Goal: Transaction & Acquisition: Subscribe to service/newsletter

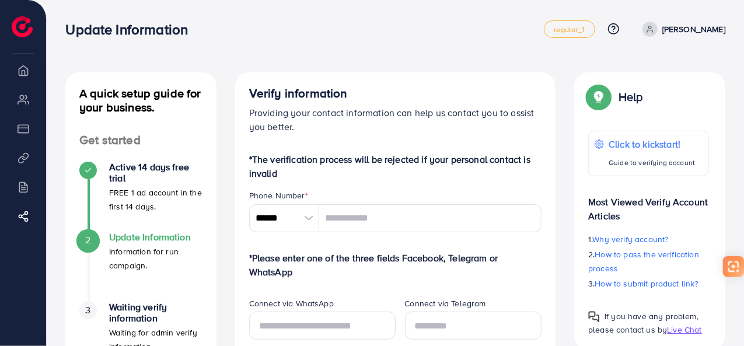
click at [658, 27] on span at bounding box center [650, 29] width 15 height 15
click at [27, 160] on li "Product Links" at bounding box center [23, 157] width 46 height 23
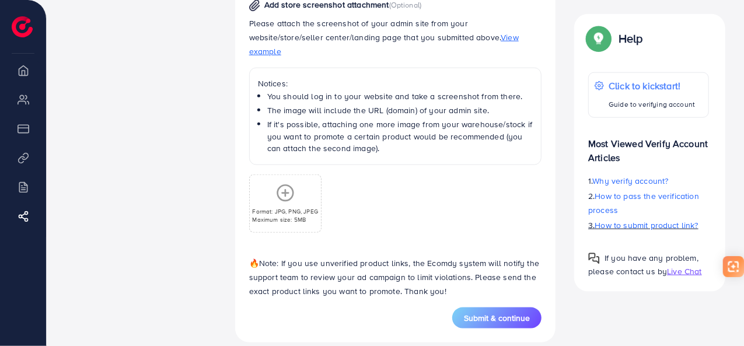
scroll to position [486, 0]
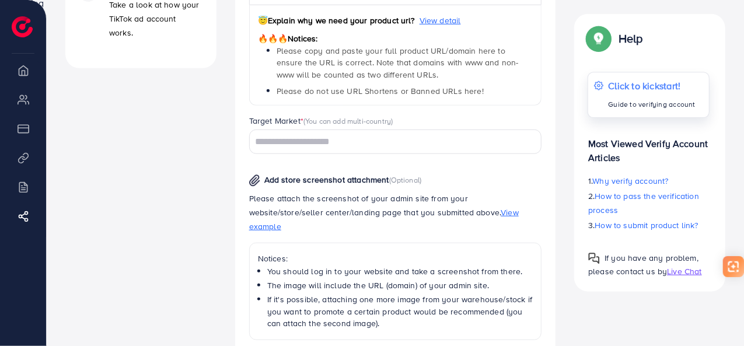
click at [609, 99] on p "Guide to verifying account" at bounding box center [653, 104] width 88 height 14
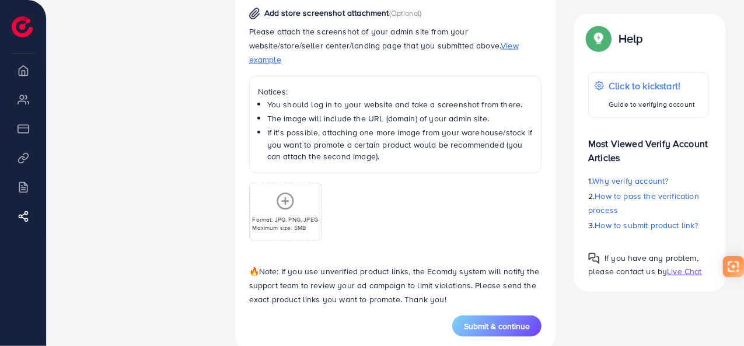
scroll to position [661, 0]
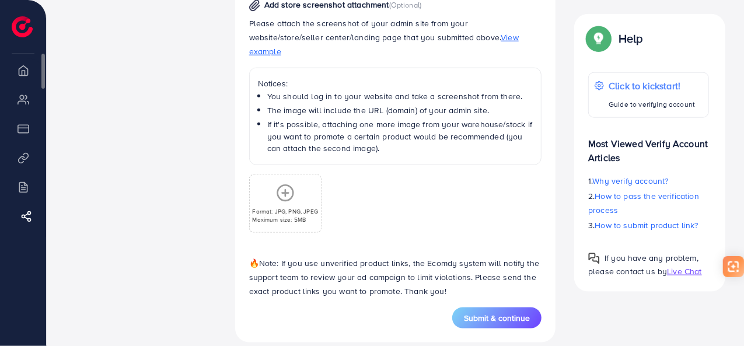
click at [26, 214] on line at bounding box center [27, 215] width 4 height 2
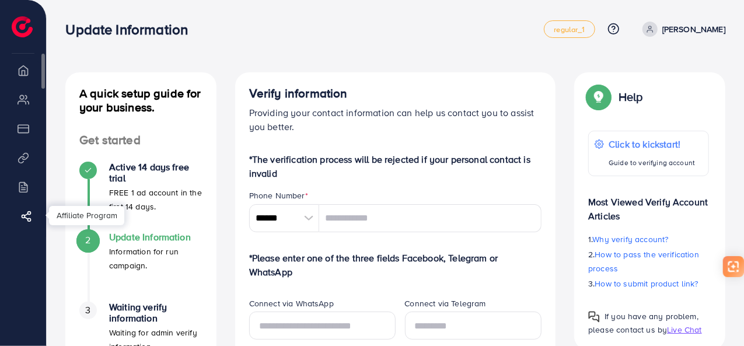
click at [32, 214] on link "Affiliate Program" at bounding box center [23, 215] width 29 height 23
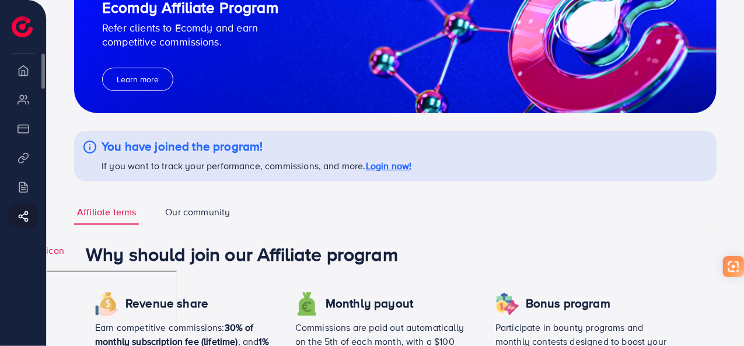
click at [25, 66] on li "Overview" at bounding box center [23, 69] width 46 height 23
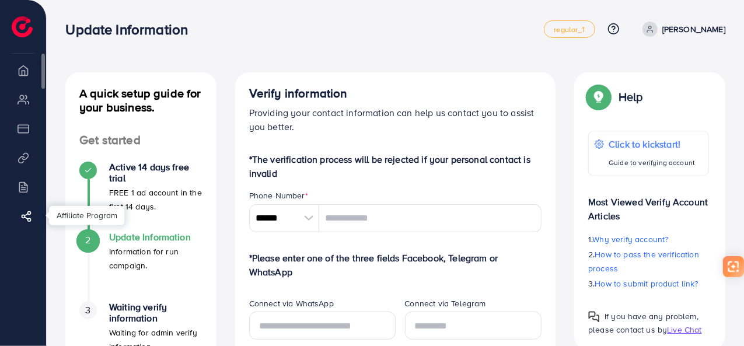
click at [19, 215] on link "Affiliate Program" at bounding box center [23, 215] width 29 height 23
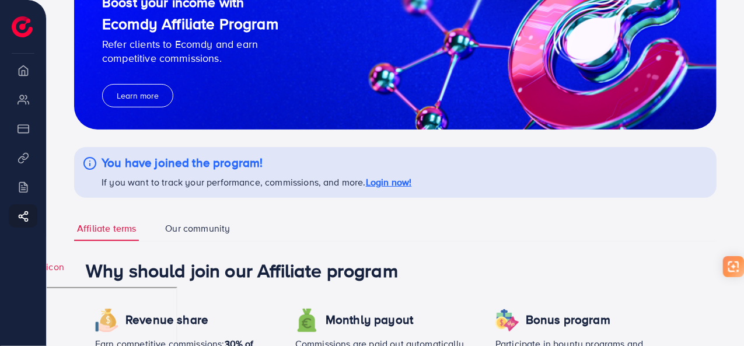
scroll to position [117, 0]
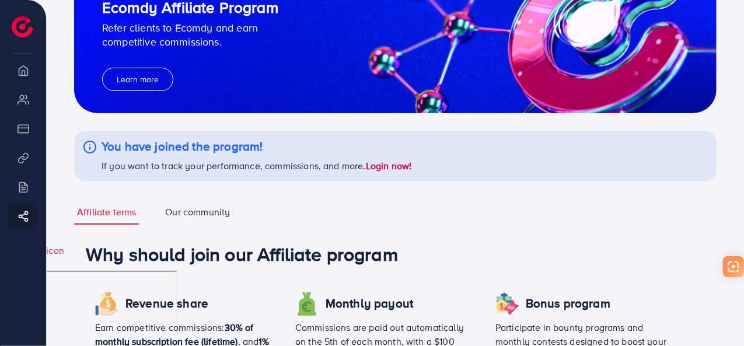
click at [396, 168] on link "Login now!" at bounding box center [389, 165] width 46 height 13
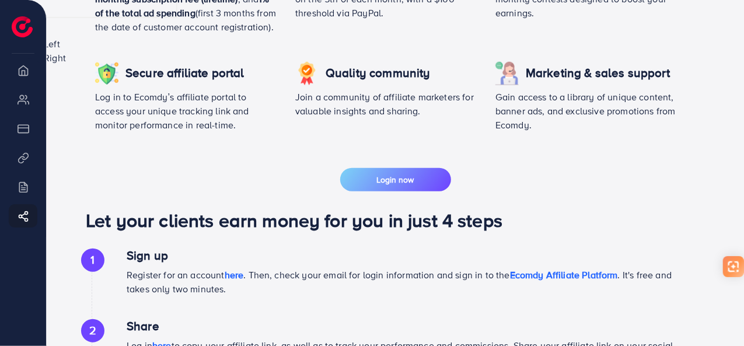
scroll to position [409, 0]
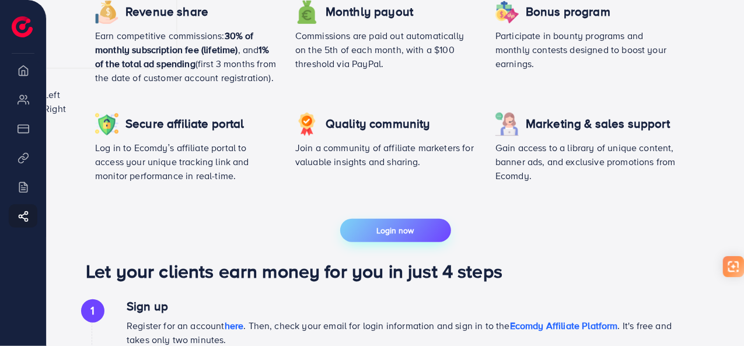
click at [405, 242] on button "Login now" at bounding box center [395, 230] width 111 height 23
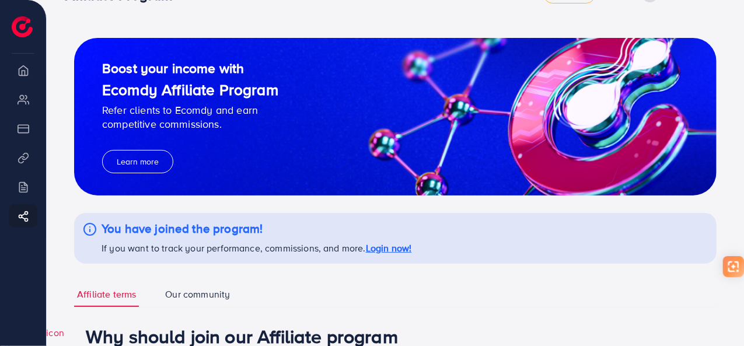
scroll to position [0, 0]
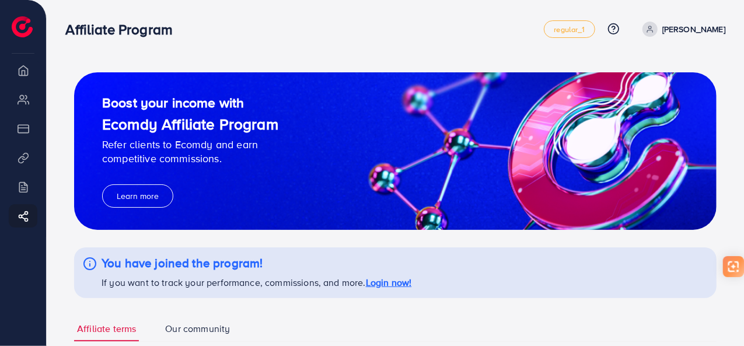
click at [188, 159] on p "competitive commissions." at bounding box center [190, 159] width 176 height 14
click at [139, 198] on button "Learn more" at bounding box center [137, 195] width 71 height 23
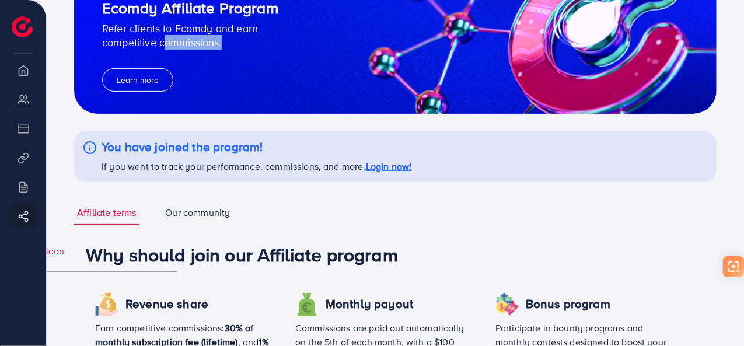
scroll to position [117, 0]
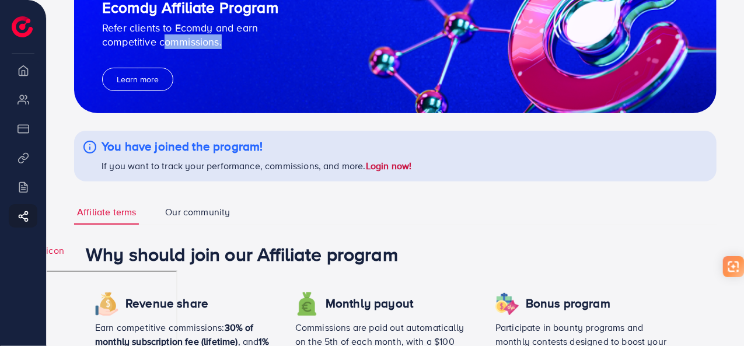
click at [379, 169] on link "Login now!" at bounding box center [389, 165] width 46 height 13
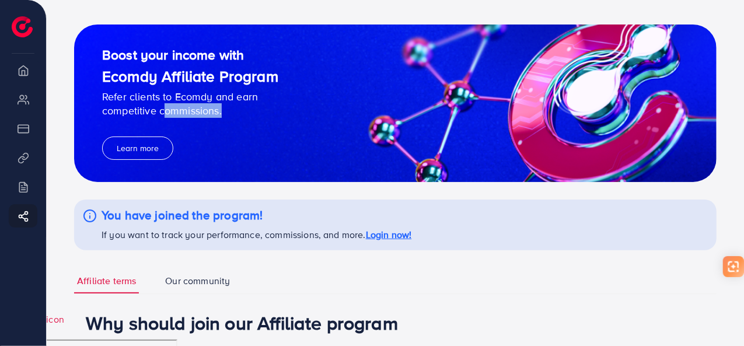
scroll to position [0, 0]
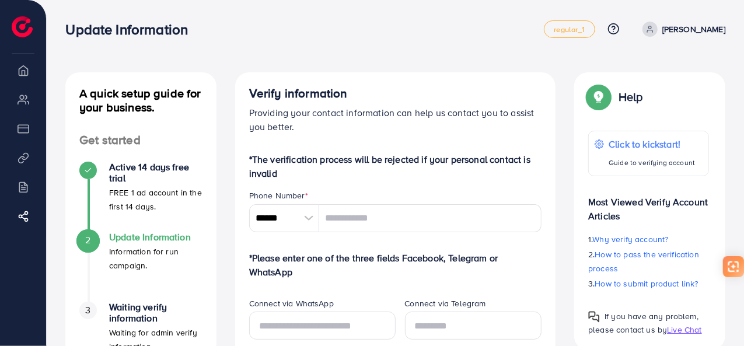
click at [705, 34] on p "[PERSON_NAME]" at bounding box center [693, 29] width 63 height 14
click at [694, 65] on link "Log out" at bounding box center [669, 70] width 111 height 26
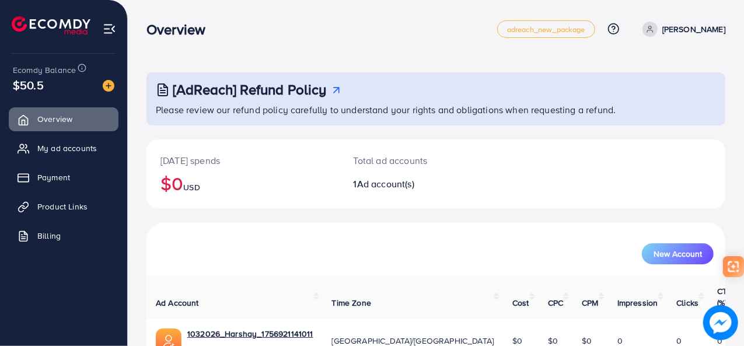
click at [103, 26] on img at bounding box center [109, 28] width 13 height 13
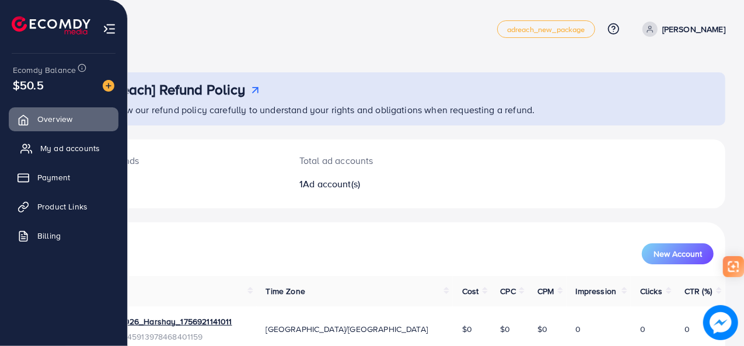
click at [75, 151] on span "My ad accounts" at bounding box center [70, 148] width 60 height 12
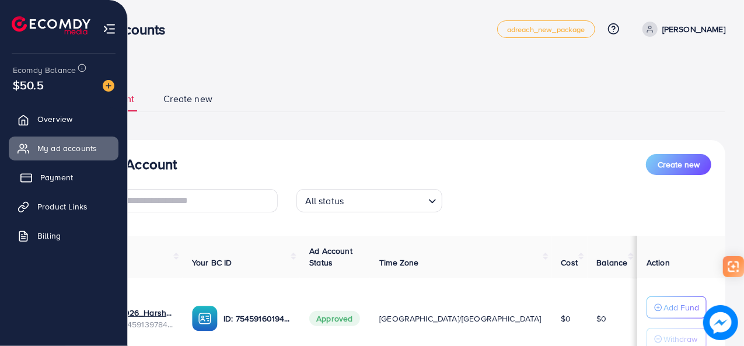
click at [69, 172] on span "Payment" at bounding box center [56, 178] width 33 height 12
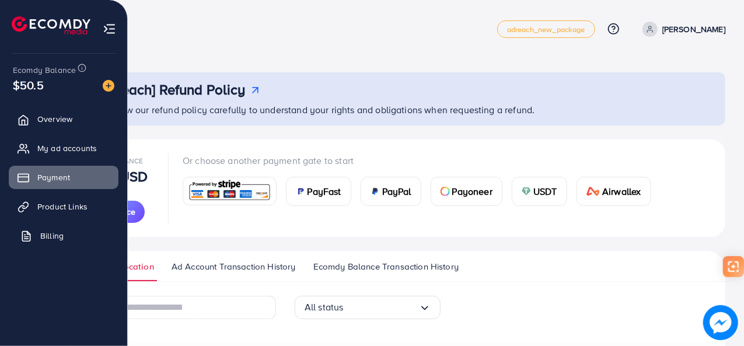
click at [54, 231] on span "Billing" at bounding box center [51, 236] width 23 height 12
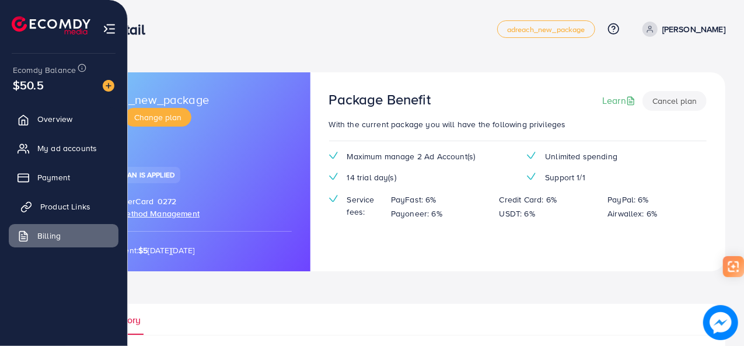
click at [67, 204] on span "Product Links" at bounding box center [65, 207] width 50 height 12
click at [20, 26] on img at bounding box center [51, 25] width 79 height 18
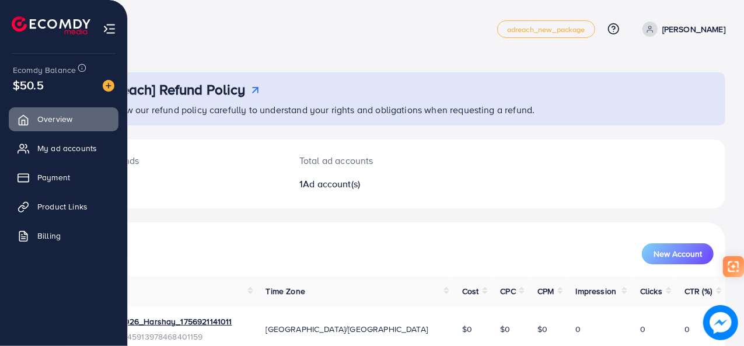
click at [109, 20] on li at bounding box center [109, 27] width 13 height 47
click at [109, 23] on img at bounding box center [109, 28] width 13 height 13
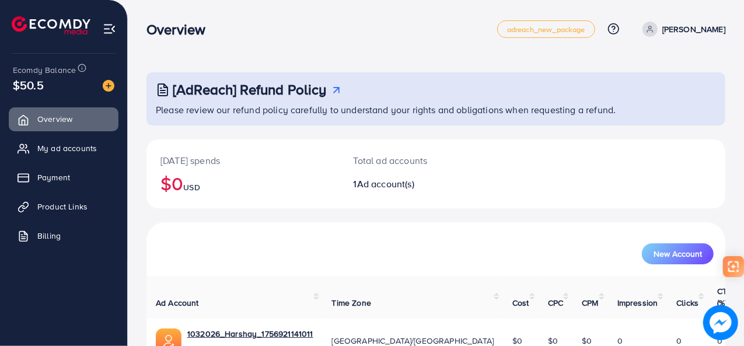
click at [109, 23] on img at bounding box center [109, 28] width 13 height 13
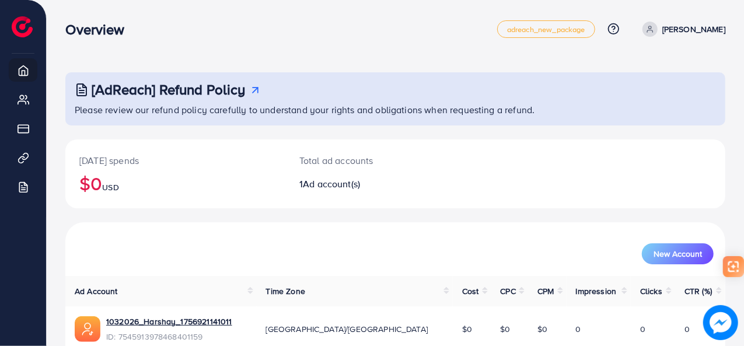
drag, startPoint x: 688, startPoint y: 39, endPoint x: 688, endPoint y: 27, distance: 11.7
click at [688, 38] on div "Overview adreach_new_package Help Center Contact Support Plans and Pricing Term…" at bounding box center [395, 29] width 660 height 33
click at [688, 27] on p "[PERSON_NAME]" at bounding box center [693, 29] width 63 height 14
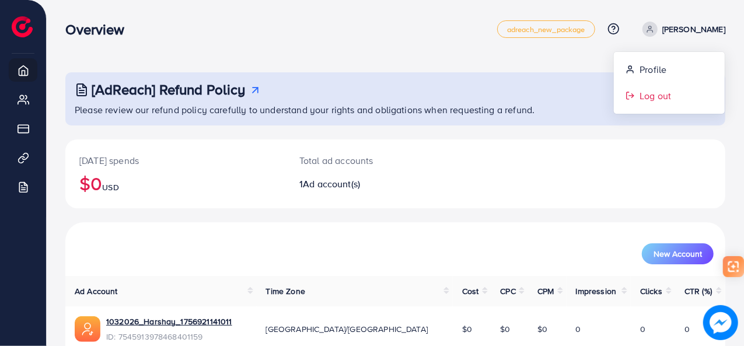
click at [643, 92] on span "Log out" at bounding box center [656, 96] width 32 height 14
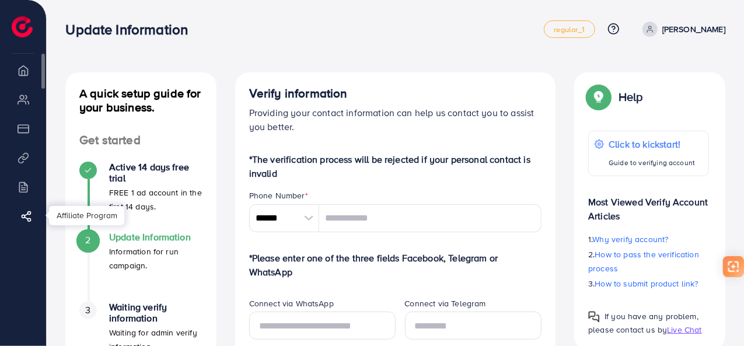
click at [21, 220] on icon at bounding box center [26, 217] width 12 height 12
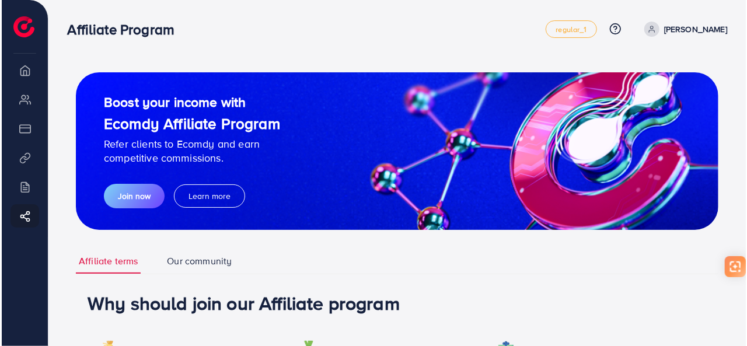
scroll to position [58, 0]
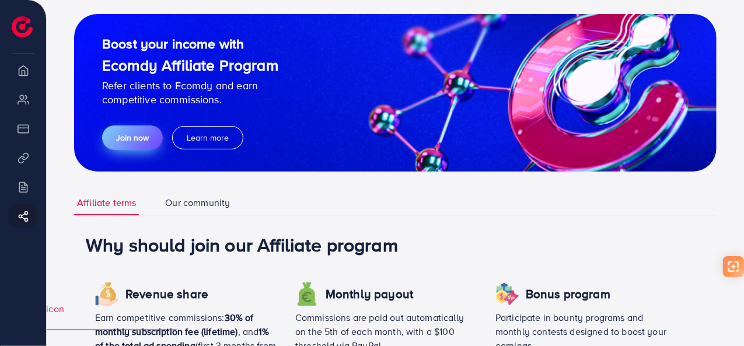
click at [142, 138] on span "Join now" at bounding box center [132, 138] width 33 height 12
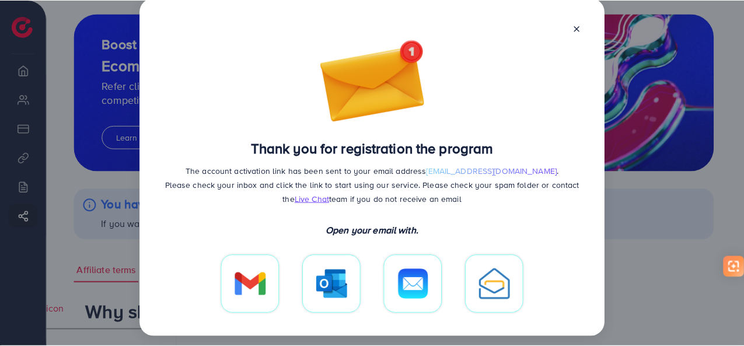
scroll to position [25, 0]
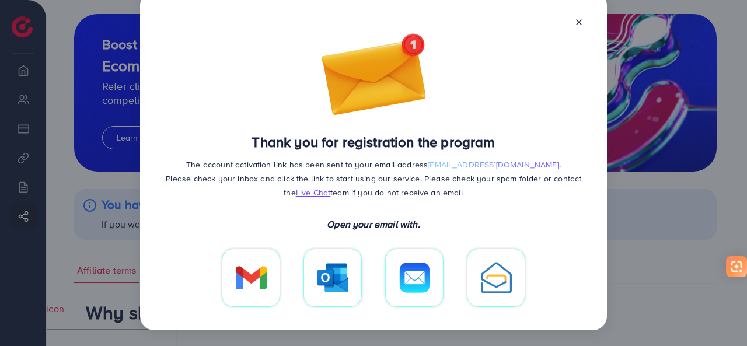
click at [260, 275] on img at bounding box center [251, 277] width 31 height 23
click at [580, 22] on icon at bounding box center [578, 22] width 9 height 9
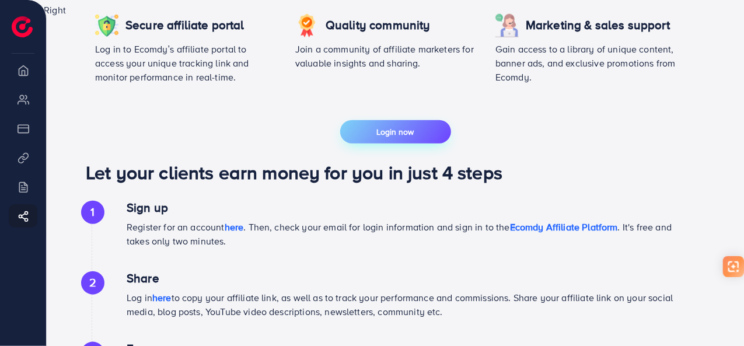
scroll to position [491, 0]
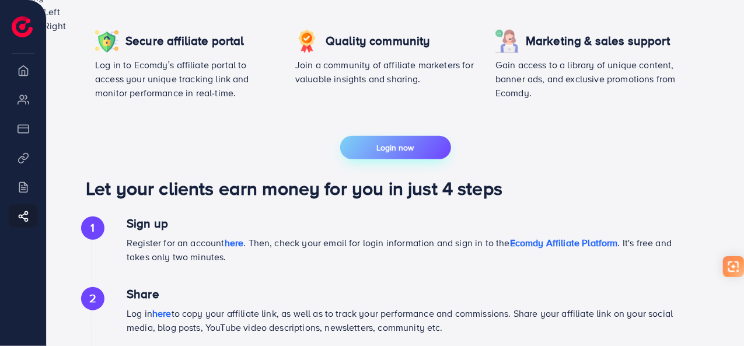
click at [383, 153] on span "Login now" at bounding box center [395, 148] width 37 height 12
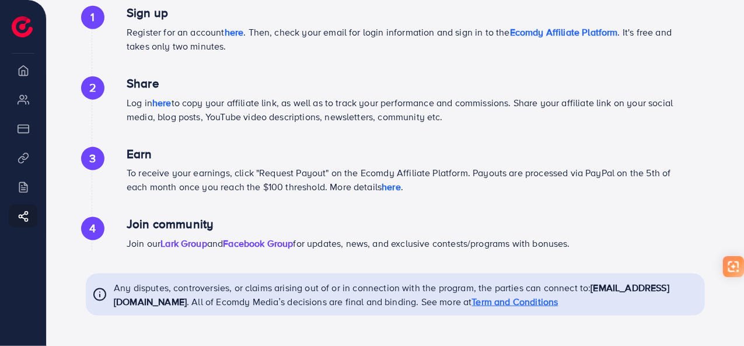
scroll to position [608, 0]
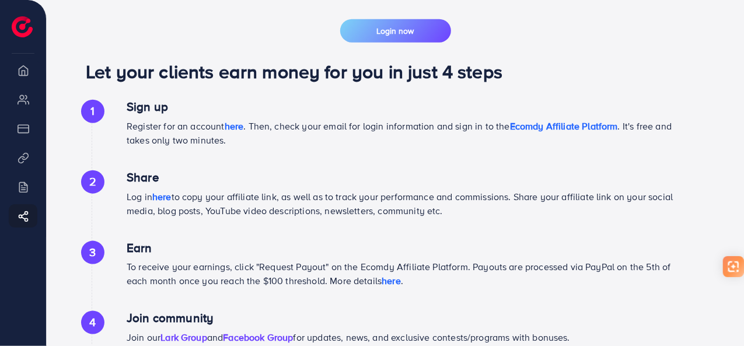
click at [540, 132] on span "Ecomdy Affiliate Platform" at bounding box center [564, 126] width 108 height 13
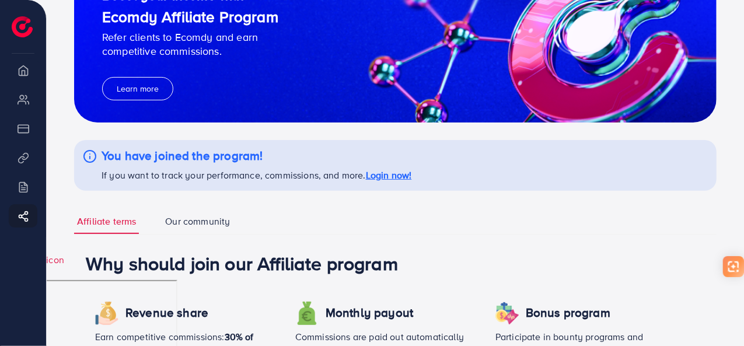
scroll to position [83, 0]
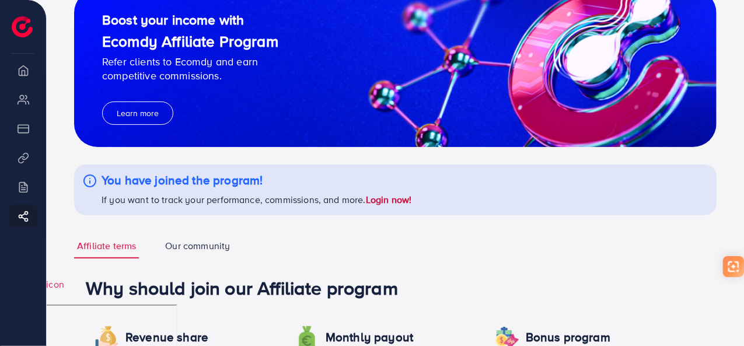
click at [389, 198] on link "Login now!" at bounding box center [389, 199] width 46 height 13
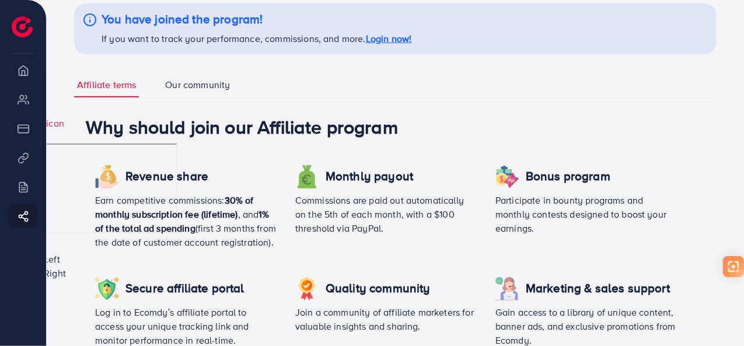
scroll to position [258, 0]
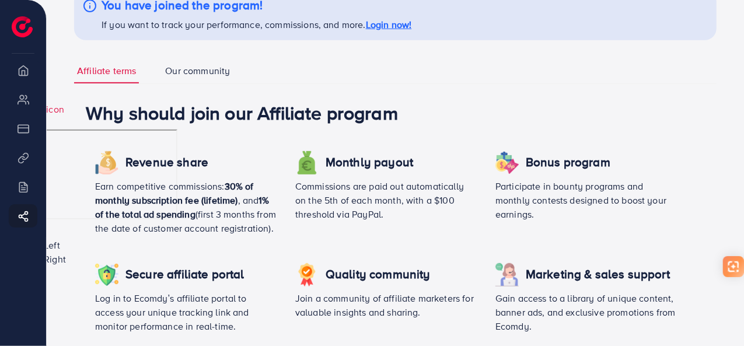
click at [186, 75] on link "Our community" at bounding box center [197, 71] width 71 height 25
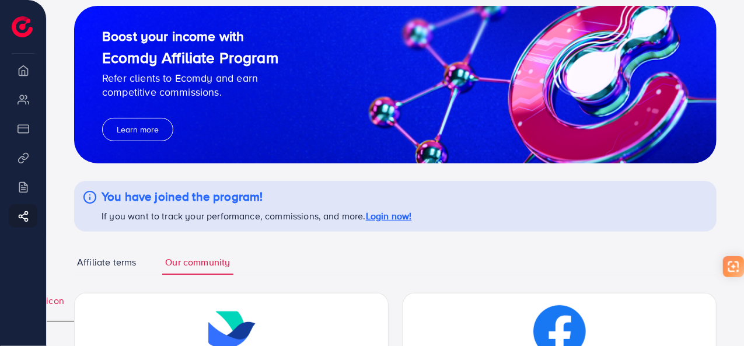
scroll to position [117, 0]
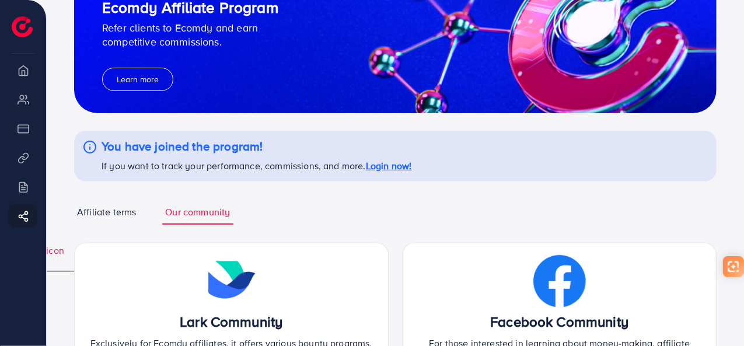
click at [119, 214] on link "Affiliate terms" at bounding box center [106, 212] width 65 height 25
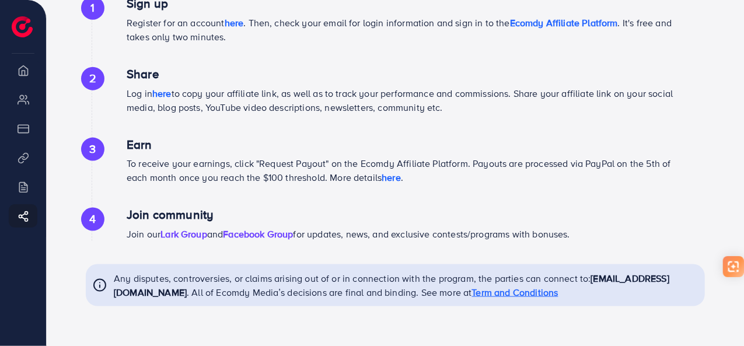
scroll to position [725, 0]
click at [163, 90] on span "here" at bounding box center [161, 93] width 19 height 13
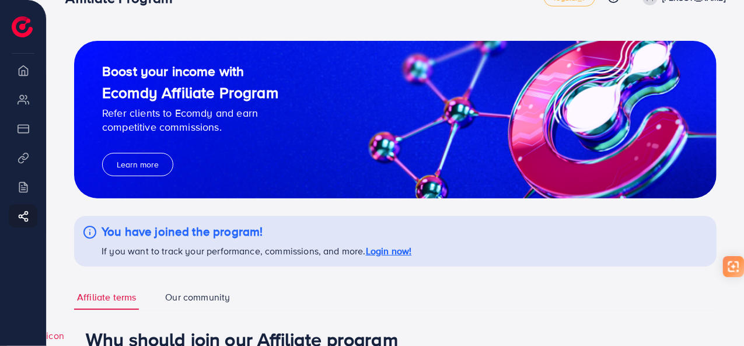
scroll to position [0, 0]
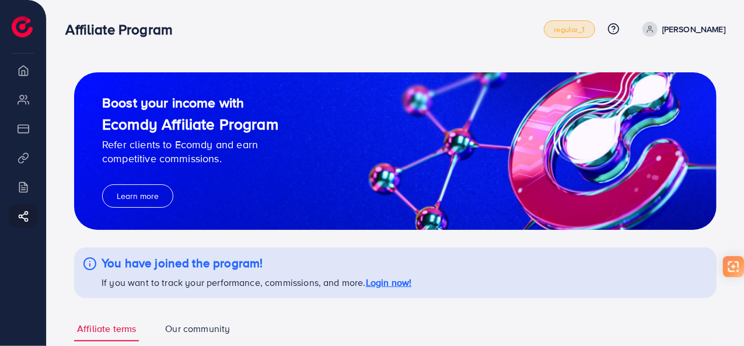
click at [585, 29] on span "regular_1" at bounding box center [569, 30] width 31 height 8
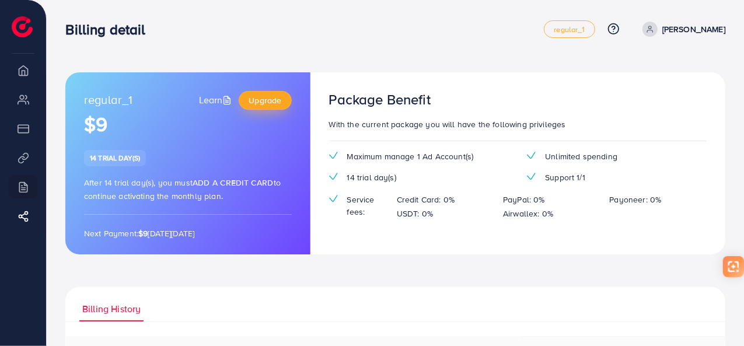
click at [251, 96] on span "Upgrade" at bounding box center [265, 101] width 33 height 12
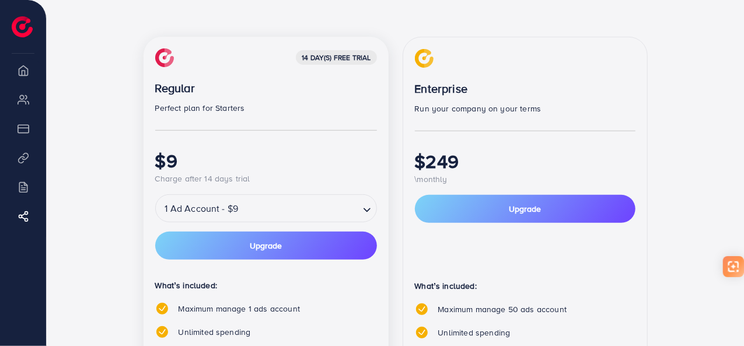
scroll to position [194, 0]
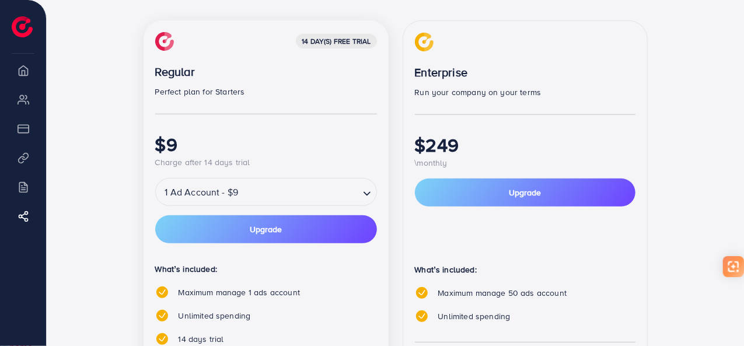
click at [315, 192] on input "Search for option" at bounding box center [300, 192] width 116 height 20
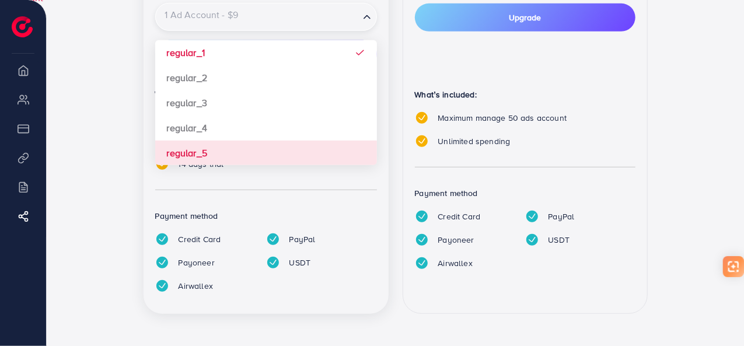
click at [221, 152] on div "14 day(s) free trial Regular Perfect plan for Starters $9 Charge after 14 days …" at bounding box center [266, 79] width 245 height 469
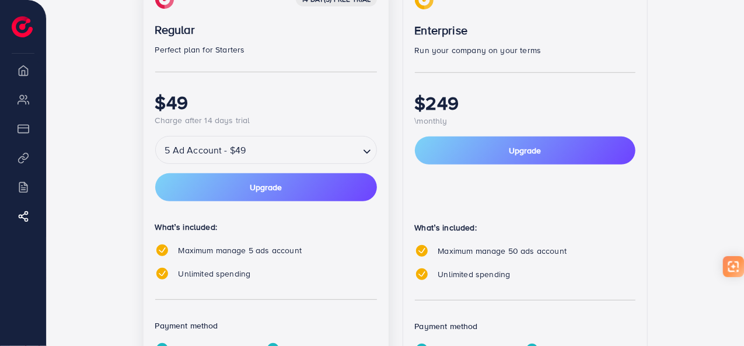
scroll to position [230, 0]
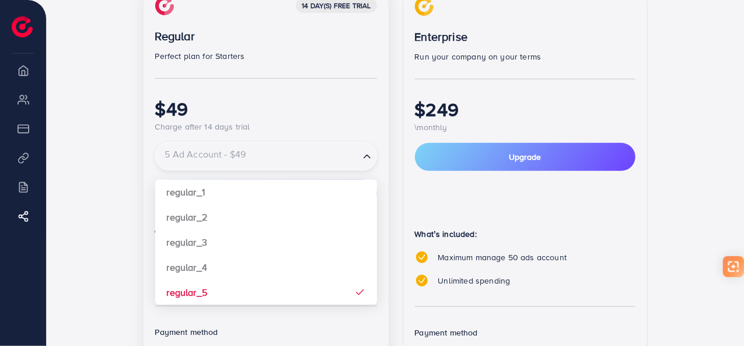
click at [271, 162] on input "Search for option" at bounding box center [257, 156] width 201 height 20
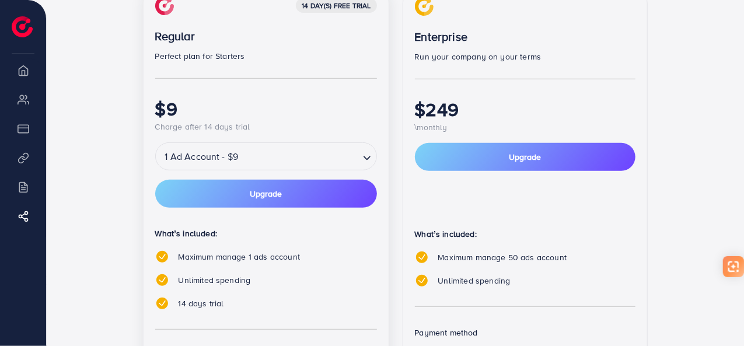
click at [240, 182] on div "14 day(s) free trial Regular Perfect plan for Starters $9 Charge after 14 days …" at bounding box center [266, 219] width 245 height 469
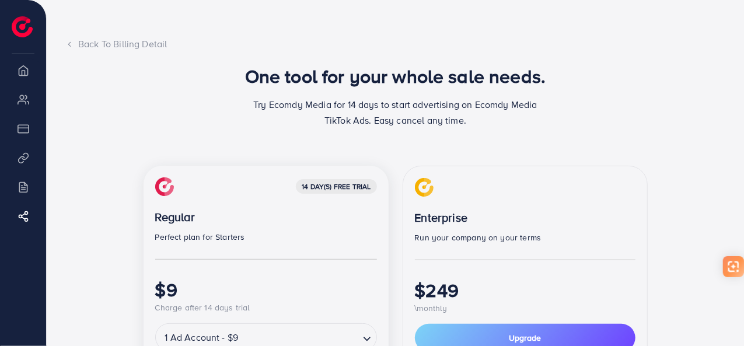
scroll to position [117, 0]
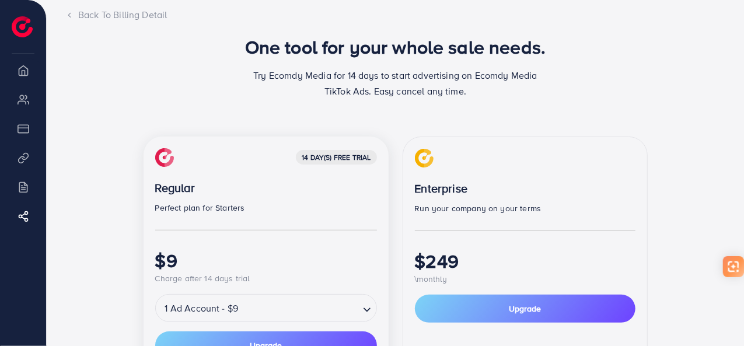
scroll to position [117, 0]
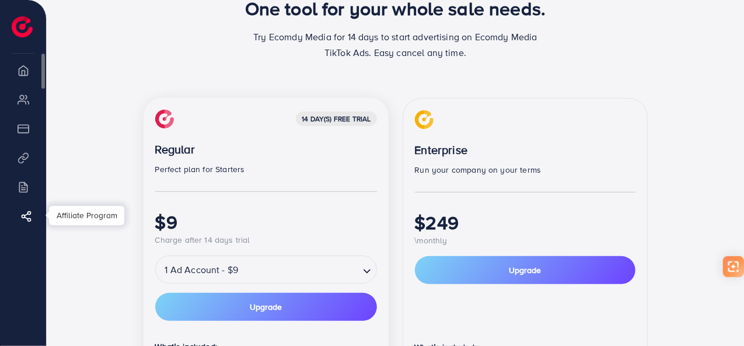
click at [36, 215] on link "Affiliate Program" at bounding box center [23, 215] width 29 height 23
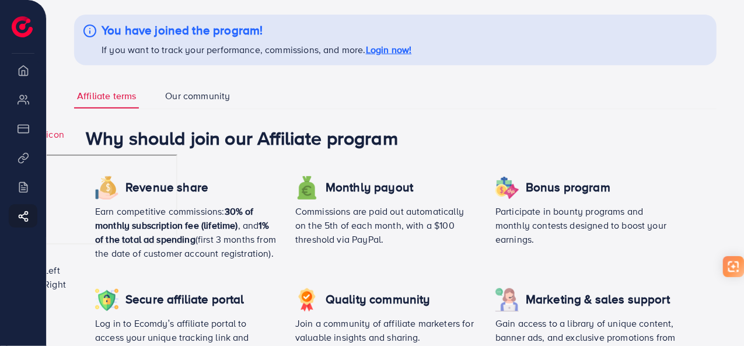
scroll to position [233, 0]
click at [403, 97] on ul "Affiliate terms Our community" at bounding box center [395, 96] width 643 height 26
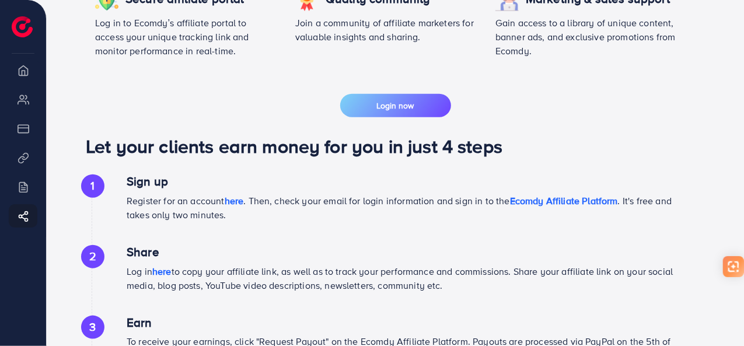
scroll to position [533, 0]
click at [374, 114] on button "Login now" at bounding box center [395, 106] width 111 height 23
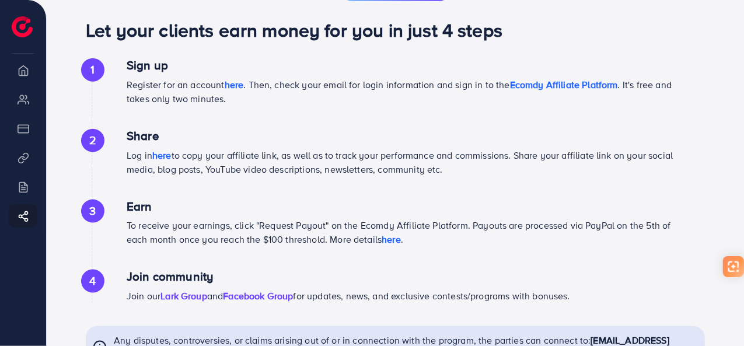
scroll to position [708, 0]
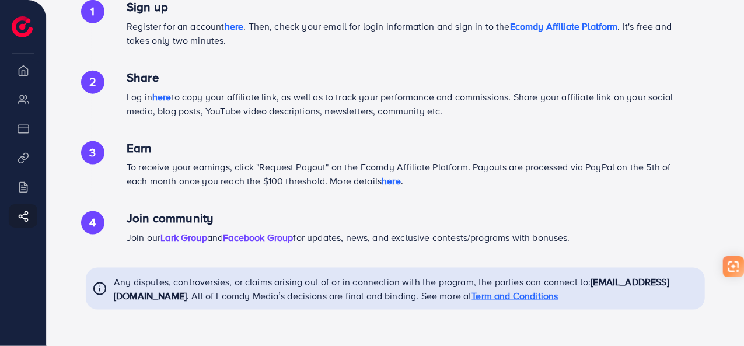
click at [178, 244] on link "Lark Group" at bounding box center [183, 237] width 47 height 13
